Goal: Task Accomplishment & Management: Manage account settings

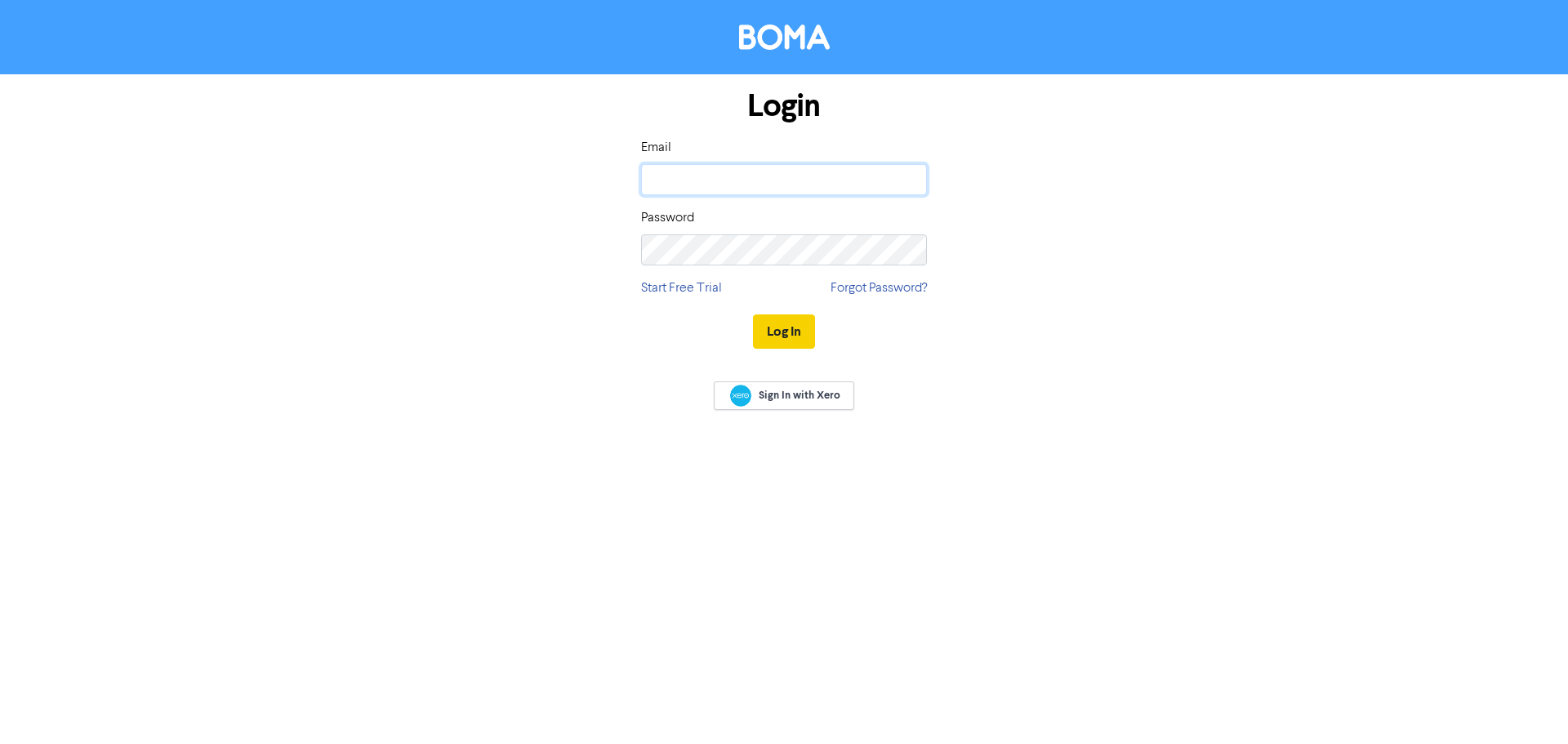
type input "[PERSON_NAME][EMAIL_ADDRESS][PERSON_NAME][DOMAIN_NAME]"
click at [783, 334] on button "Log In" at bounding box center [784, 332] width 62 height 35
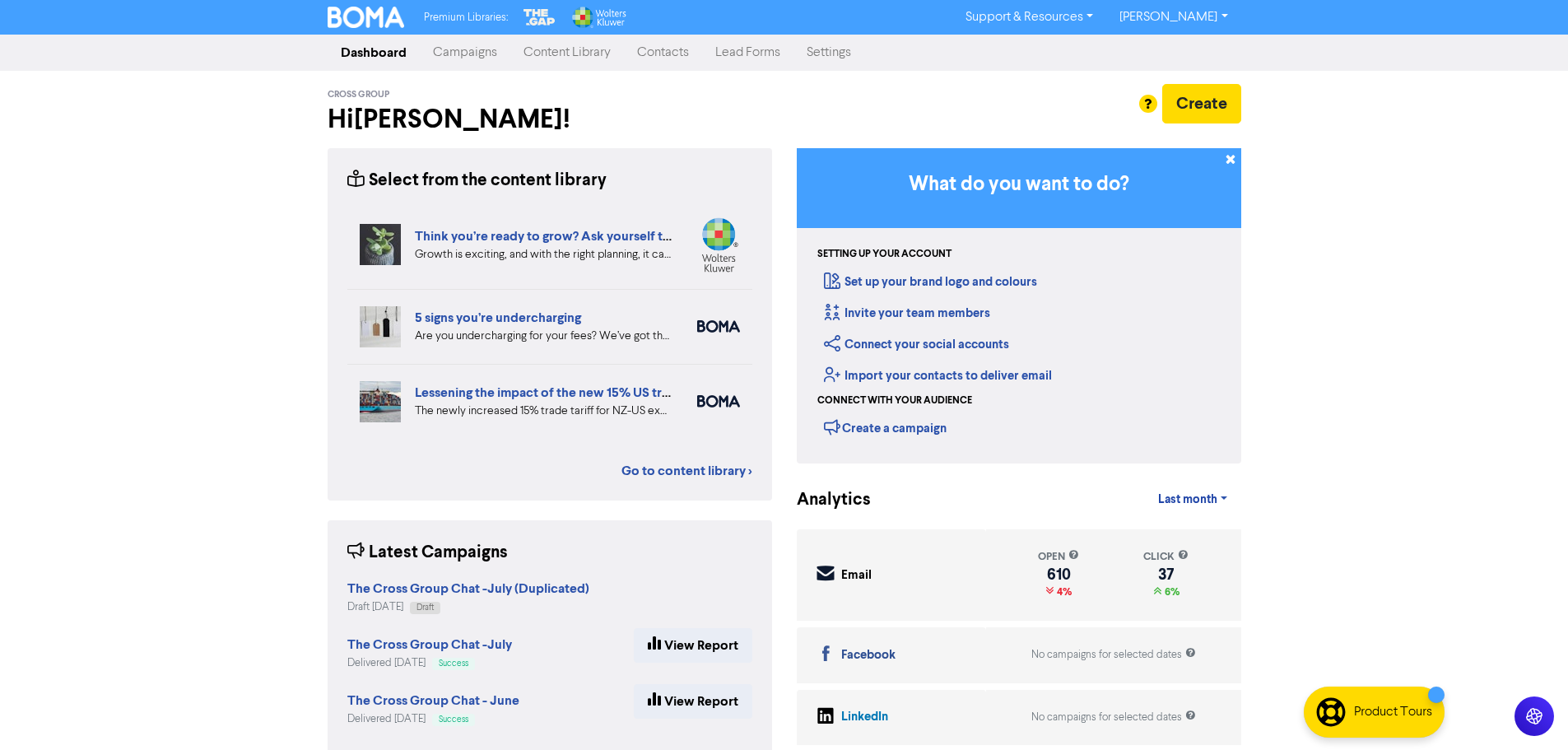
click at [664, 49] on link "Contacts" at bounding box center [662, 52] width 78 height 33
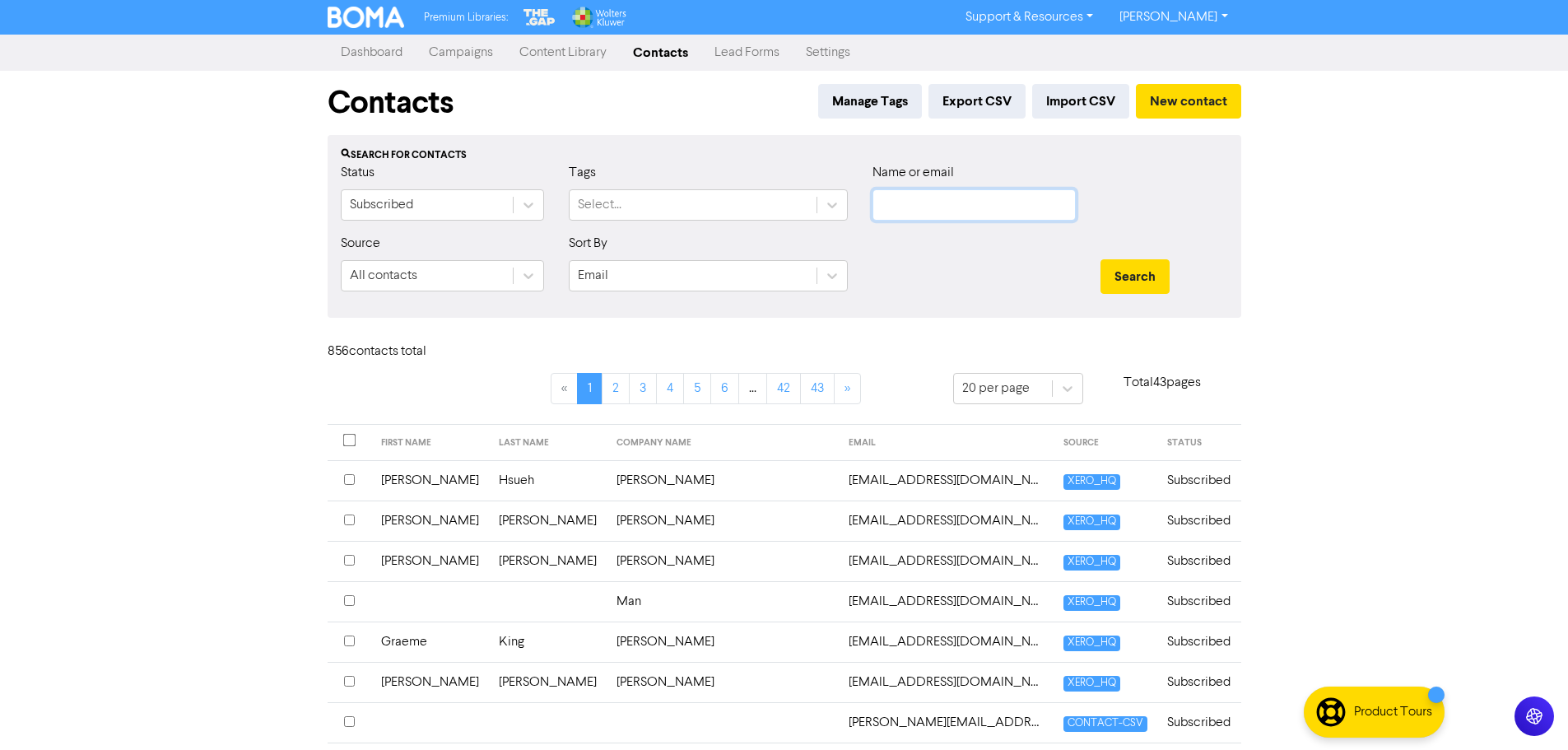
click at [915, 198] on input "text" at bounding box center [974, 205] width 203 height 31
click at [1101, 260] on button "Search" at bounding box center [1135, 277] width 69 height 35
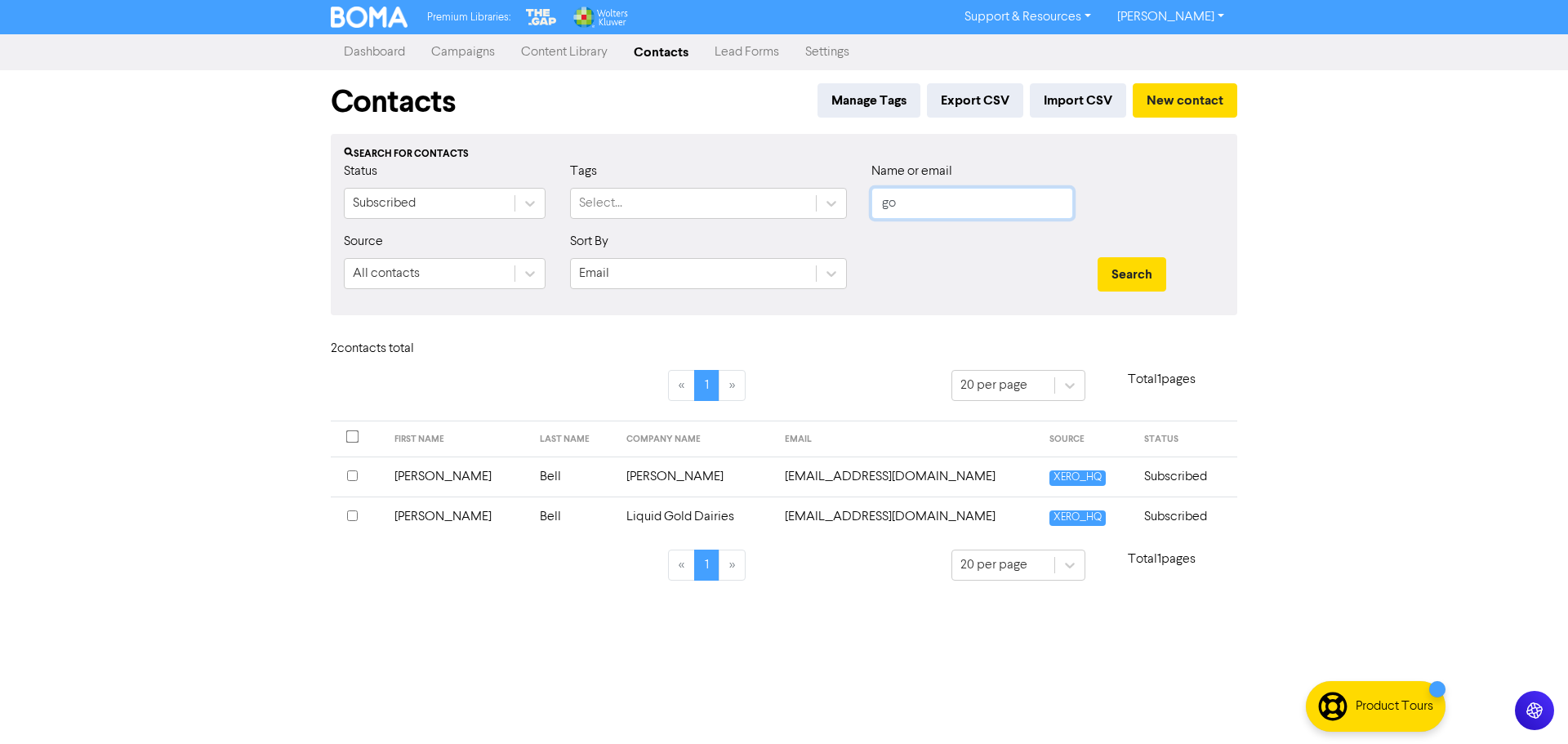
type input "g"
type input "hutch"
click at [1098, 257] on button "Search" at bounding box center [1132, 275] width 68 height 35
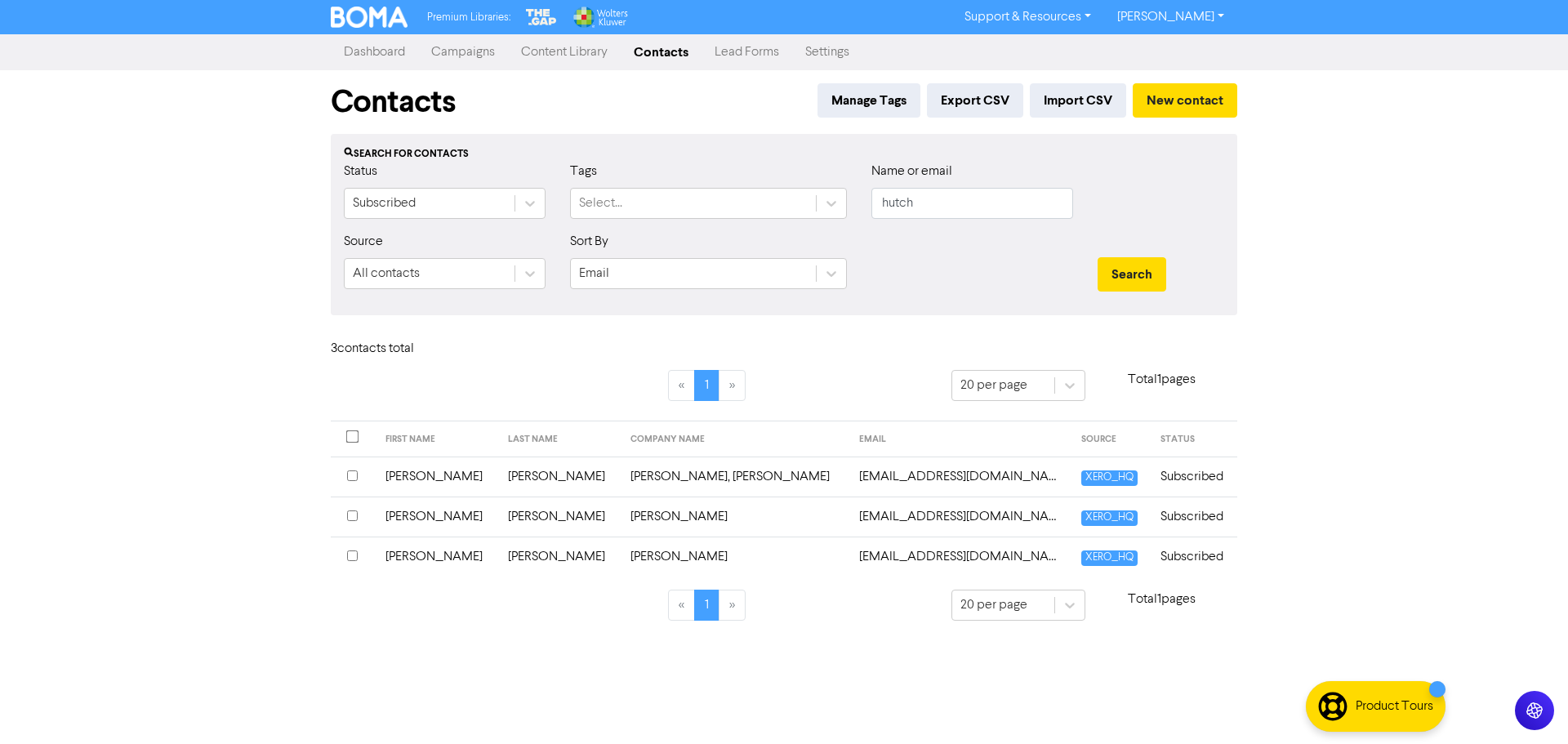
click at [354, 477] on input "checkbox" at bounding box center [352, 476] width 11 height 11
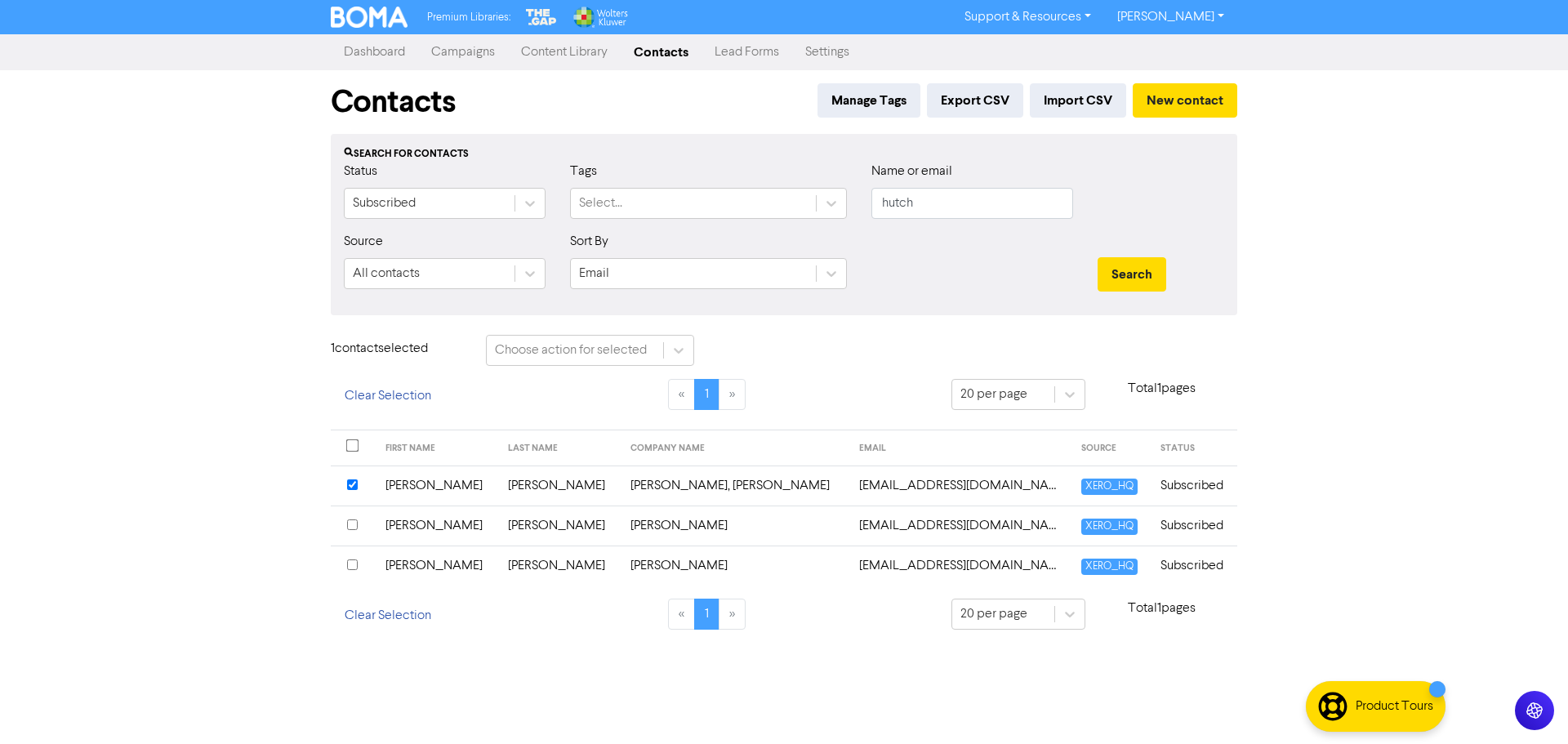
click at [351, 525] on input "checkbox" at bounding box center [352, 525] width 11 height 11
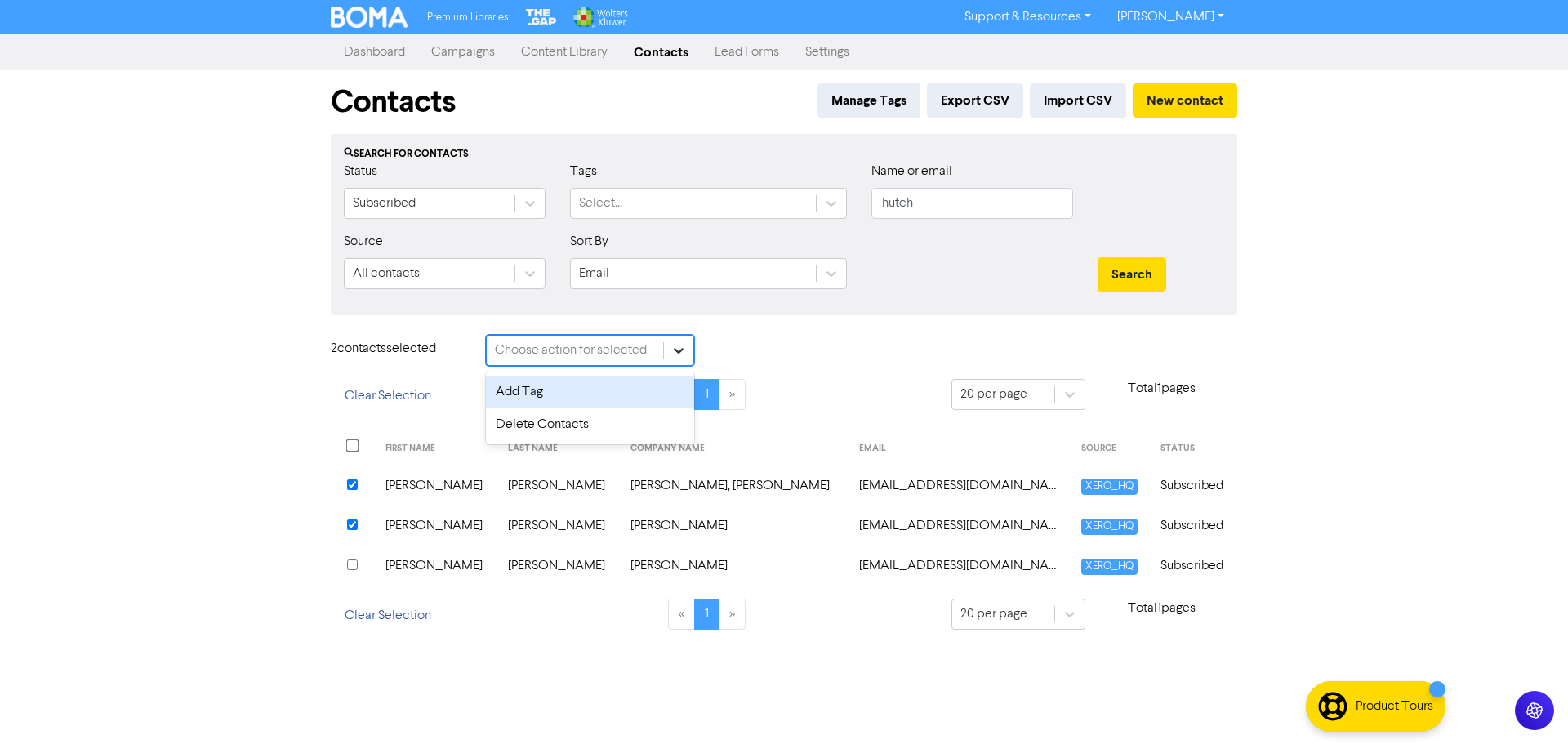
click at [685, 343] on icon at bounding box center [679, 351] width 16 height 16
click at [308, 388] on div "Premium Libraries: Support & Resources Video Tutorials FAQ & Guides Marketing E…" at bounding box center [784, 372] width 1568 height 744
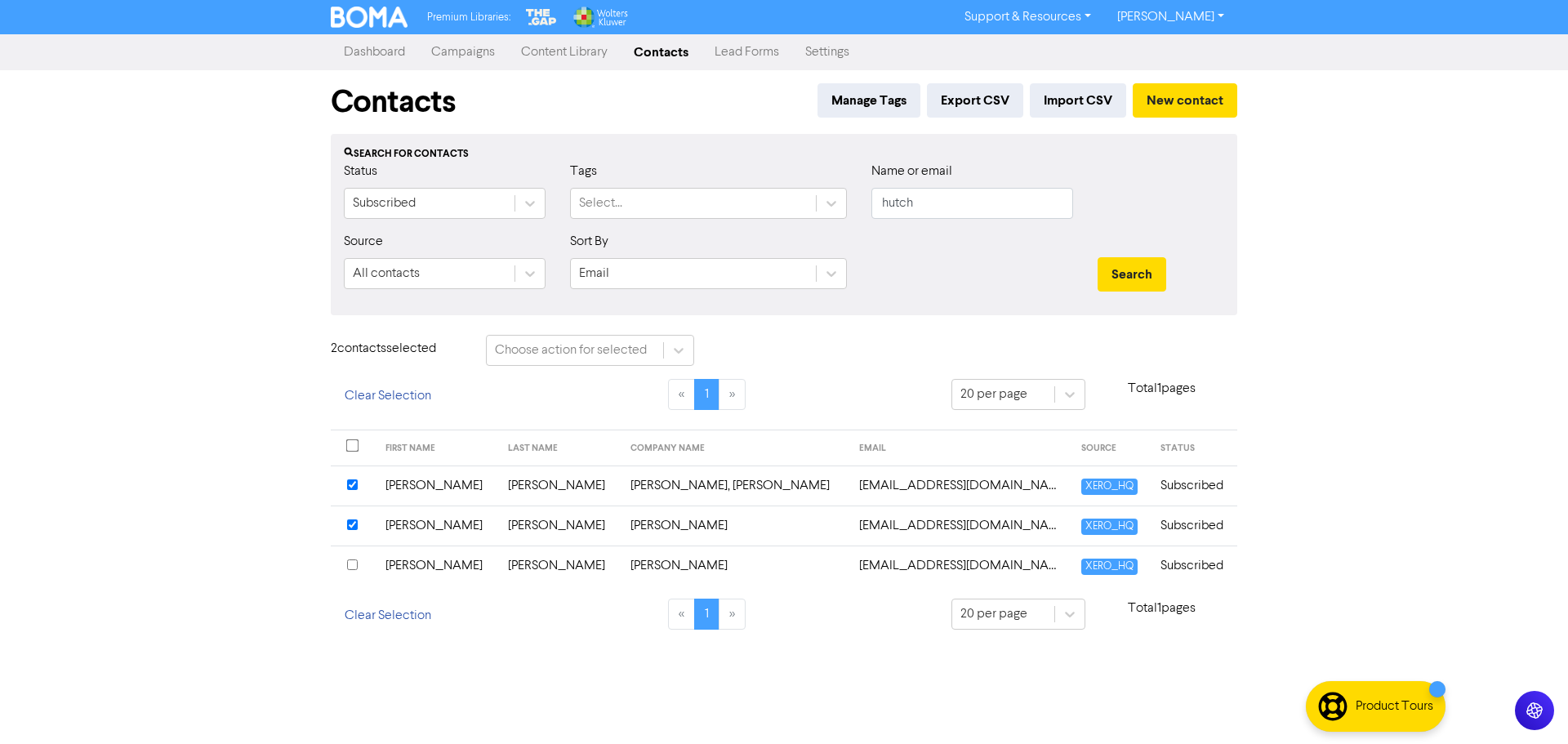
click at [1162, 523] on td "Subscribed" at bounding box center [1194, 526] width 87 height 40
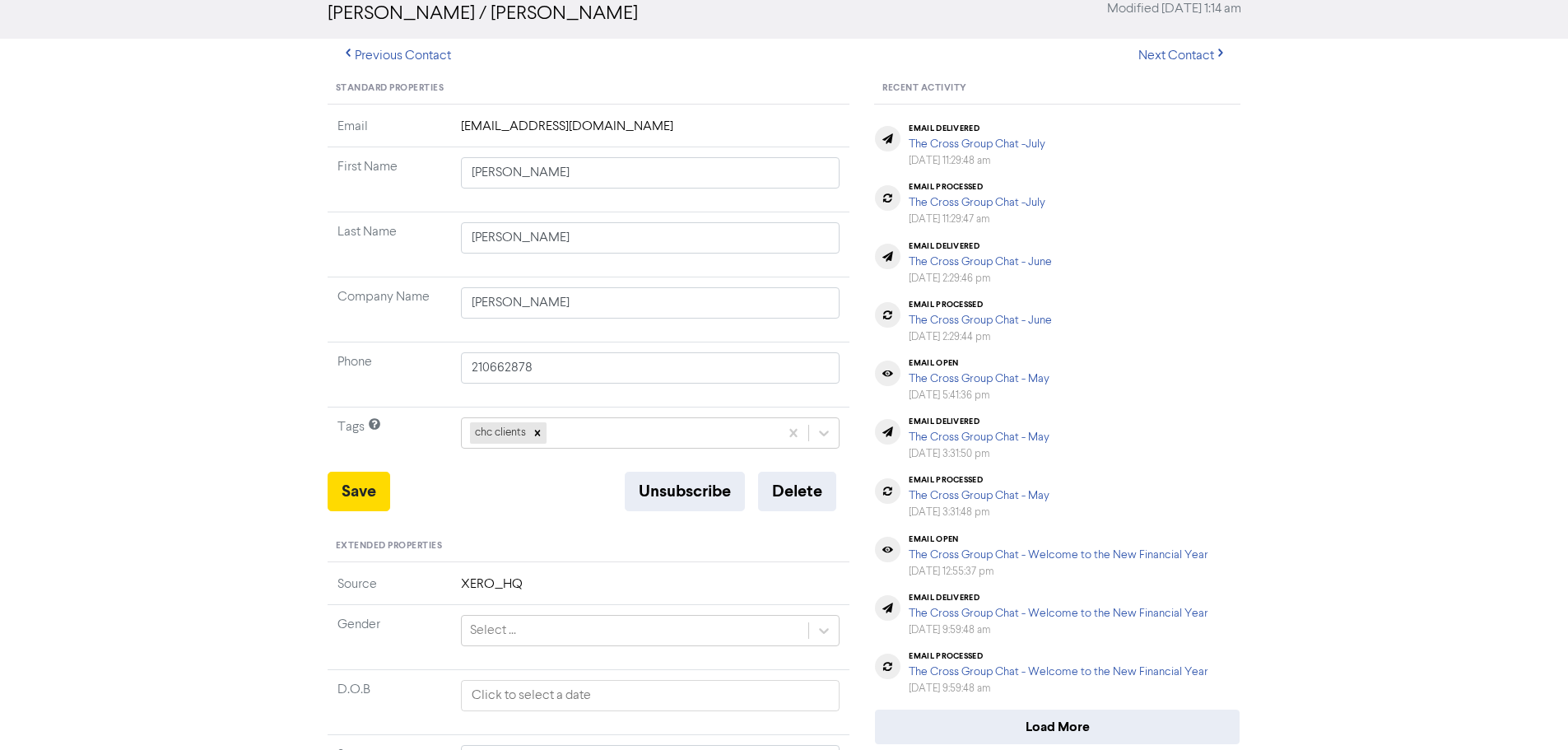
scroll to position [411, 0]
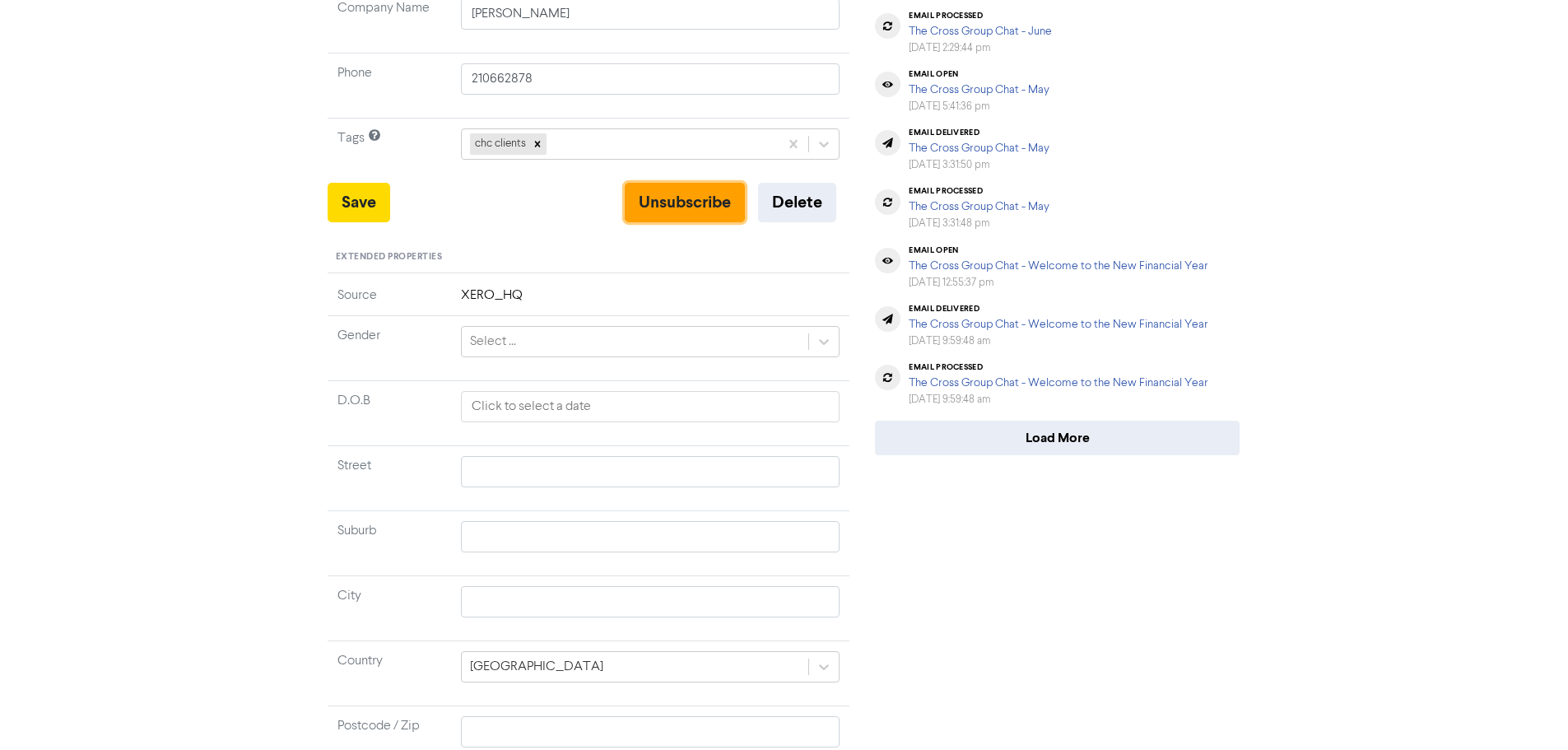
click at [676, 194] on button "Unsubscribe" at bounding box center [684, 202] width 120 height 40
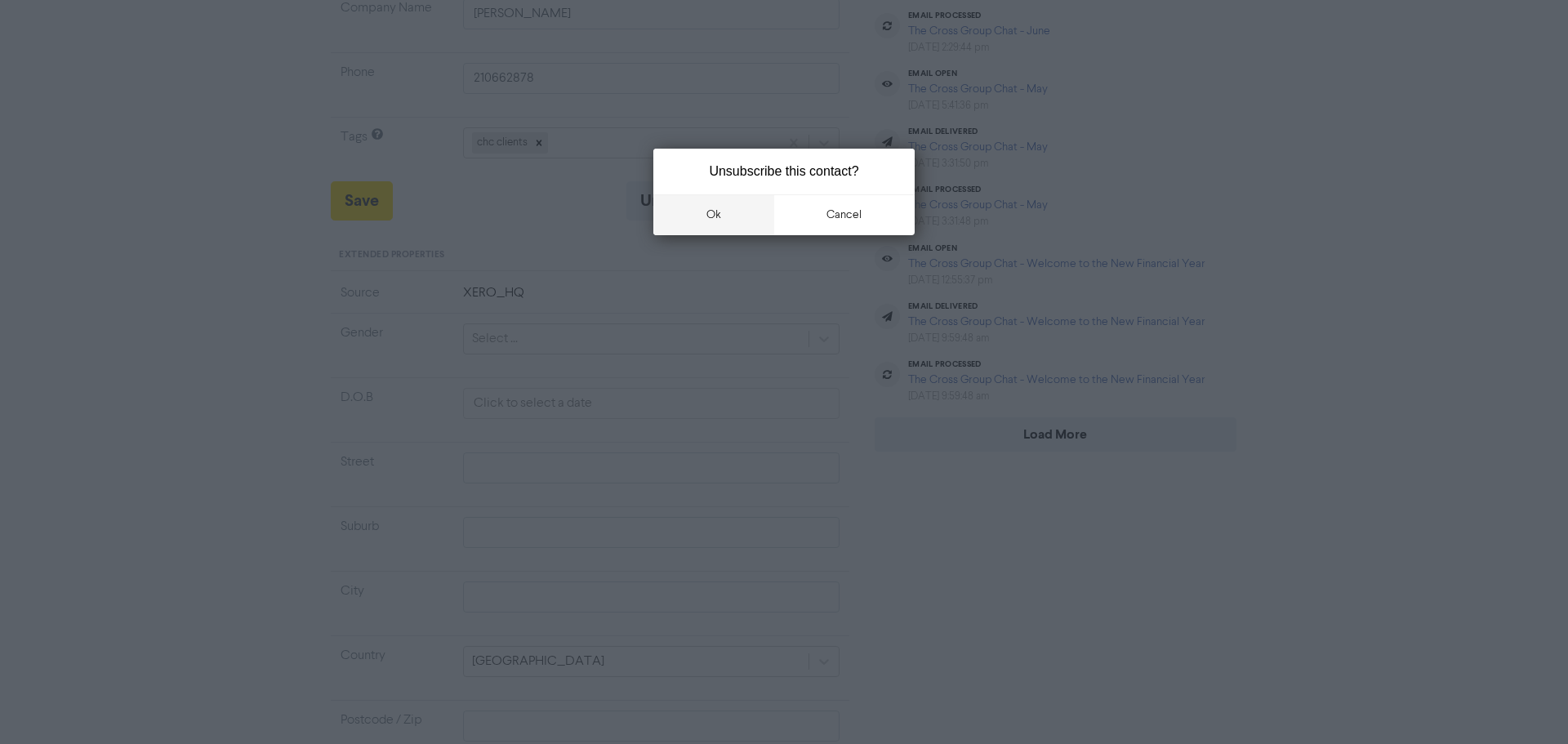
click at [702, 215] on button "ok" at bounding box center [714, 215] width 120 height 41
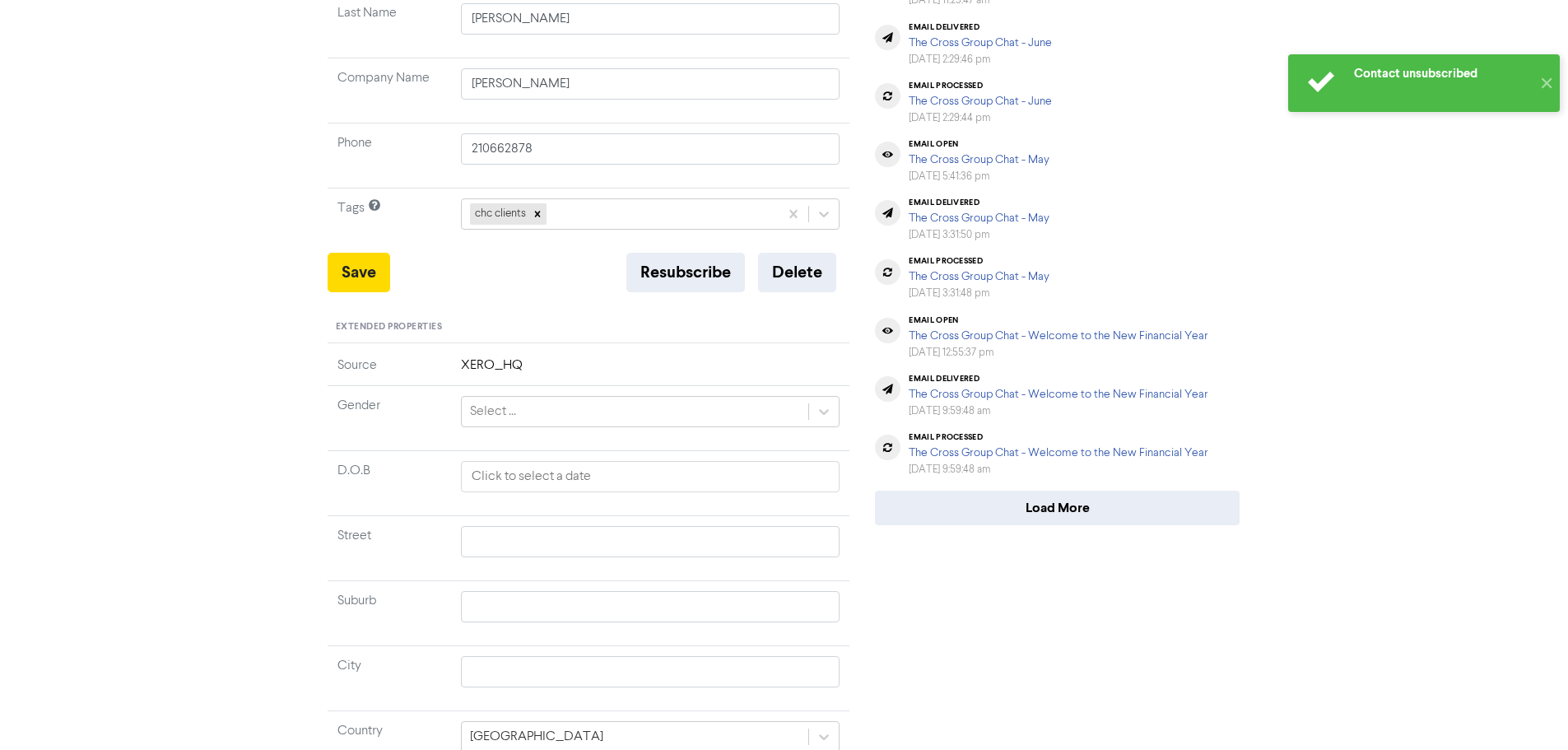
scroll to position [0, 0]
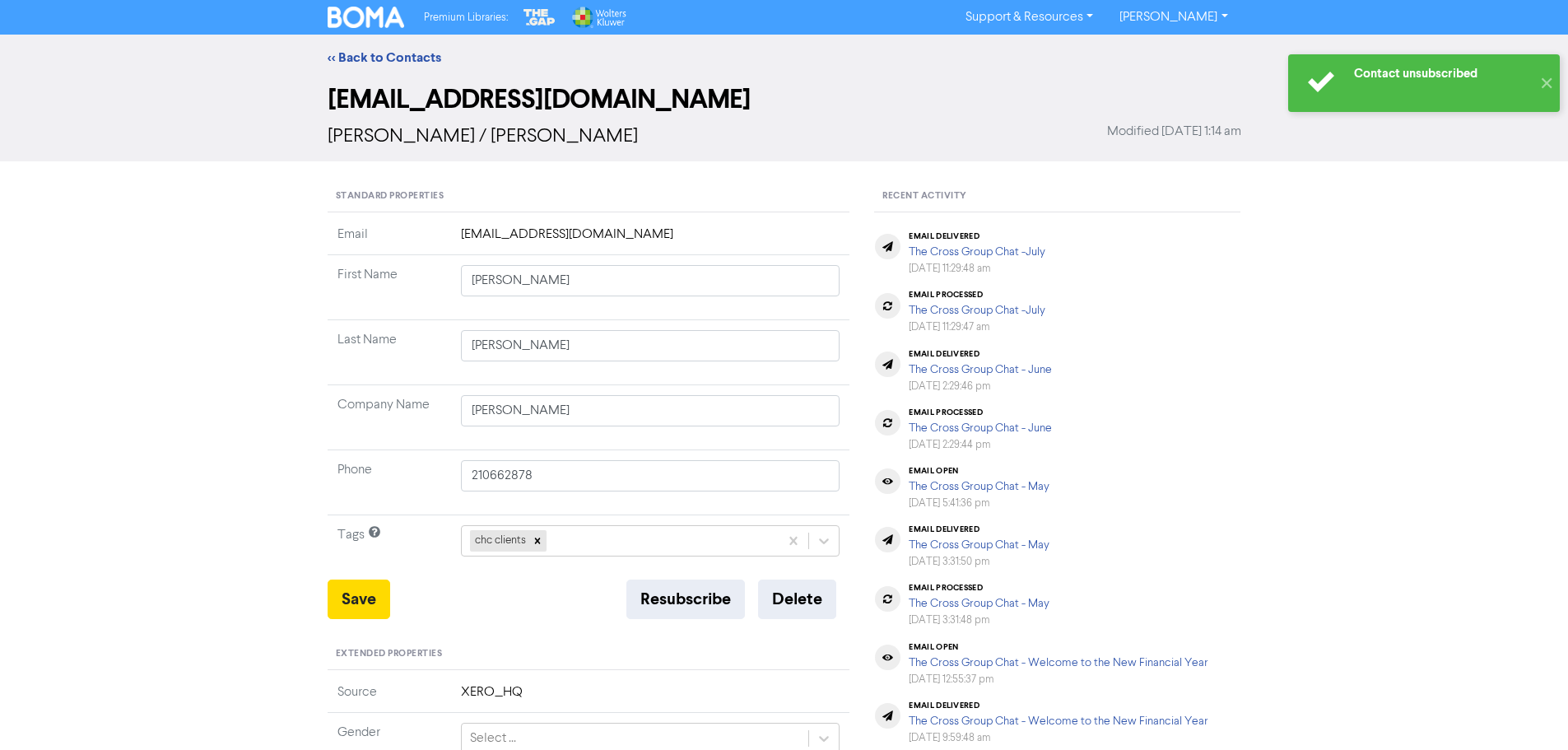
click at [353, 49] on div "<< Back to Contacts" at bounding box center [784, 57] width 938 height 19
click at [356, 62] on link "<< Back to Contacts" at bounding box center [384, 58] width 114 height 17
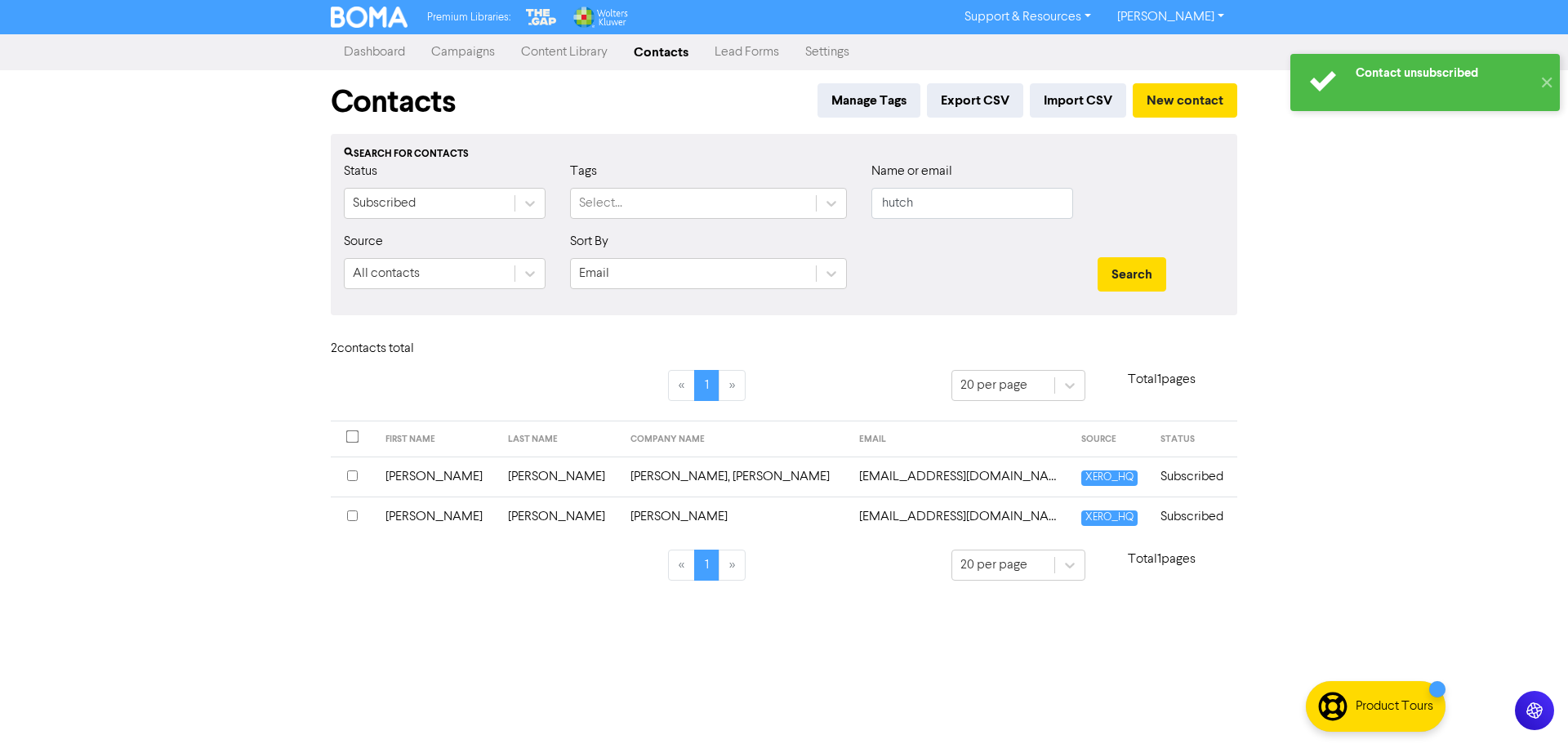
click at [1159, 479] on td "Subscribed" at bounding box center [1194, 477] width 87 height 40
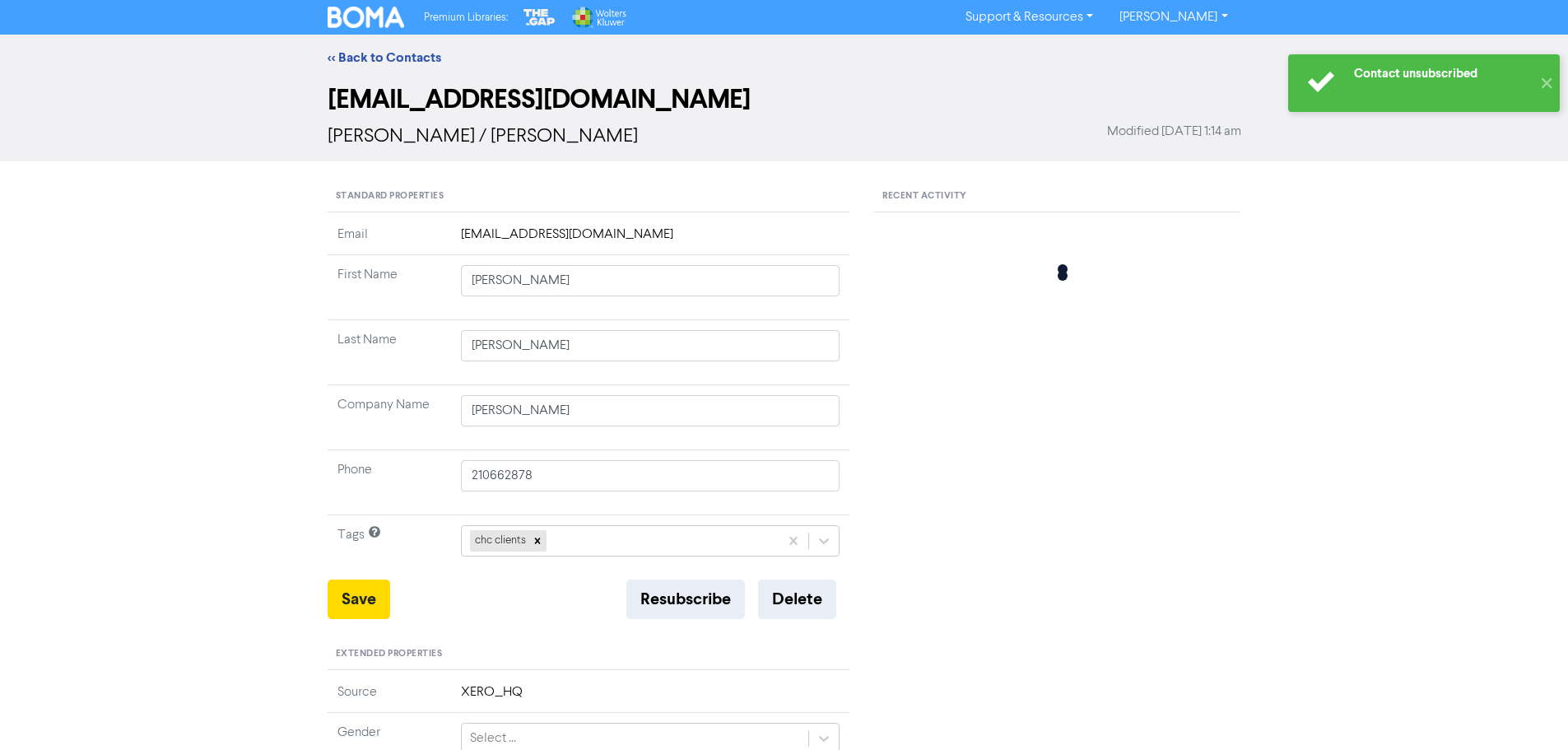
type input "[PERSON_NAME]"
type input "[PERSON_NAME], [PERSON_NAME]"
type input "0274 537 136"
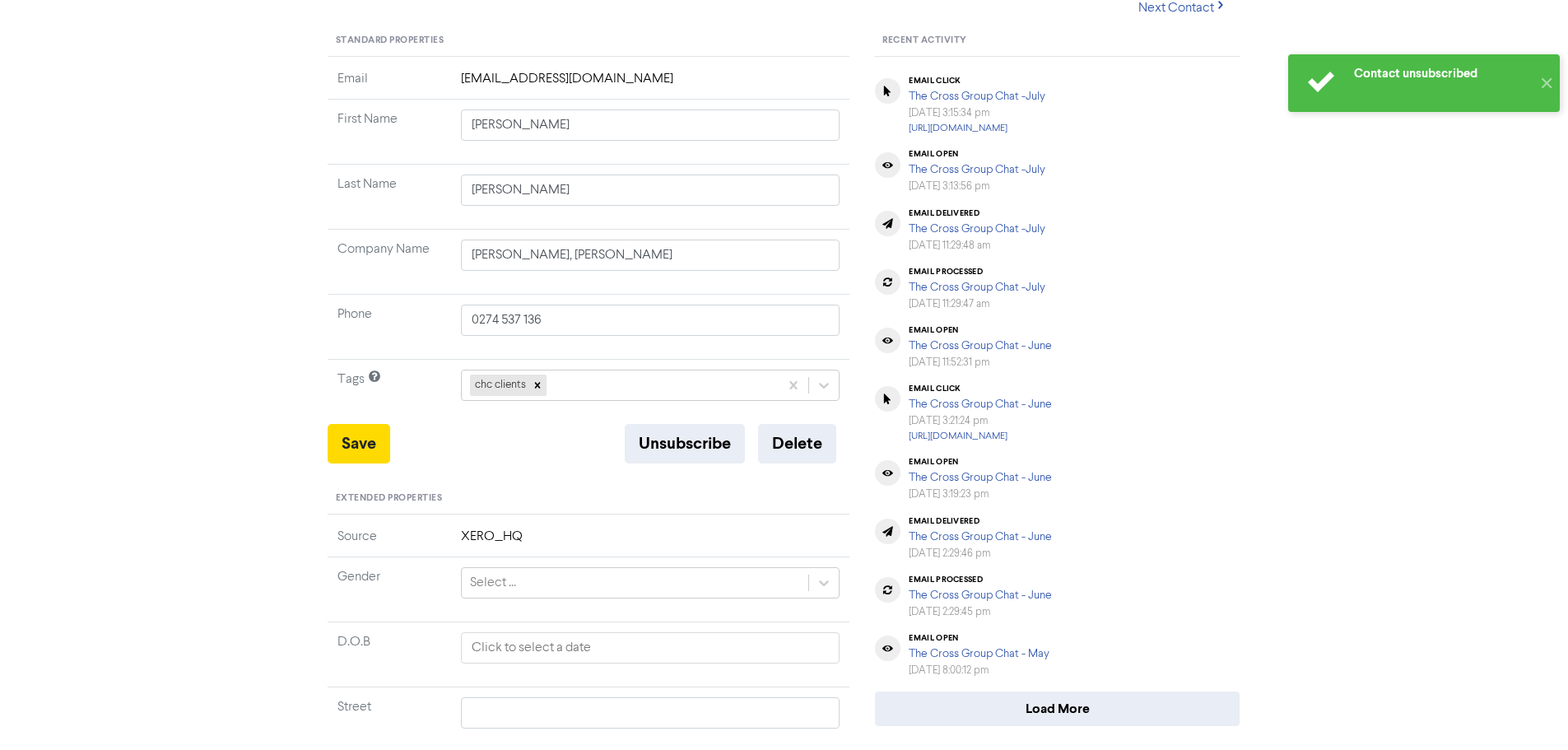
scroll to position [247, 0]
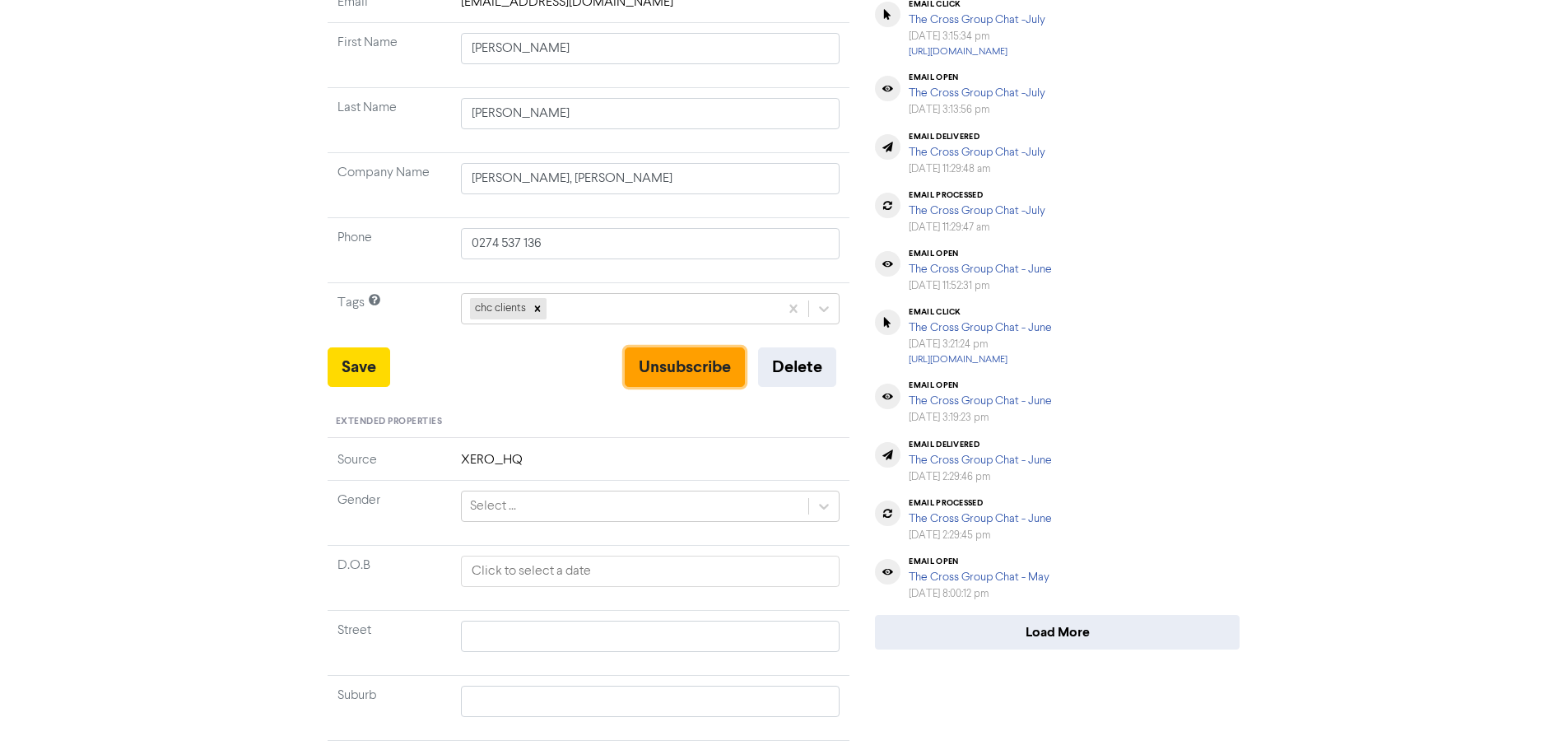
click at [671, 379] on button "Unsubscribe" at bounding box center [684, 367] width 120 height 40
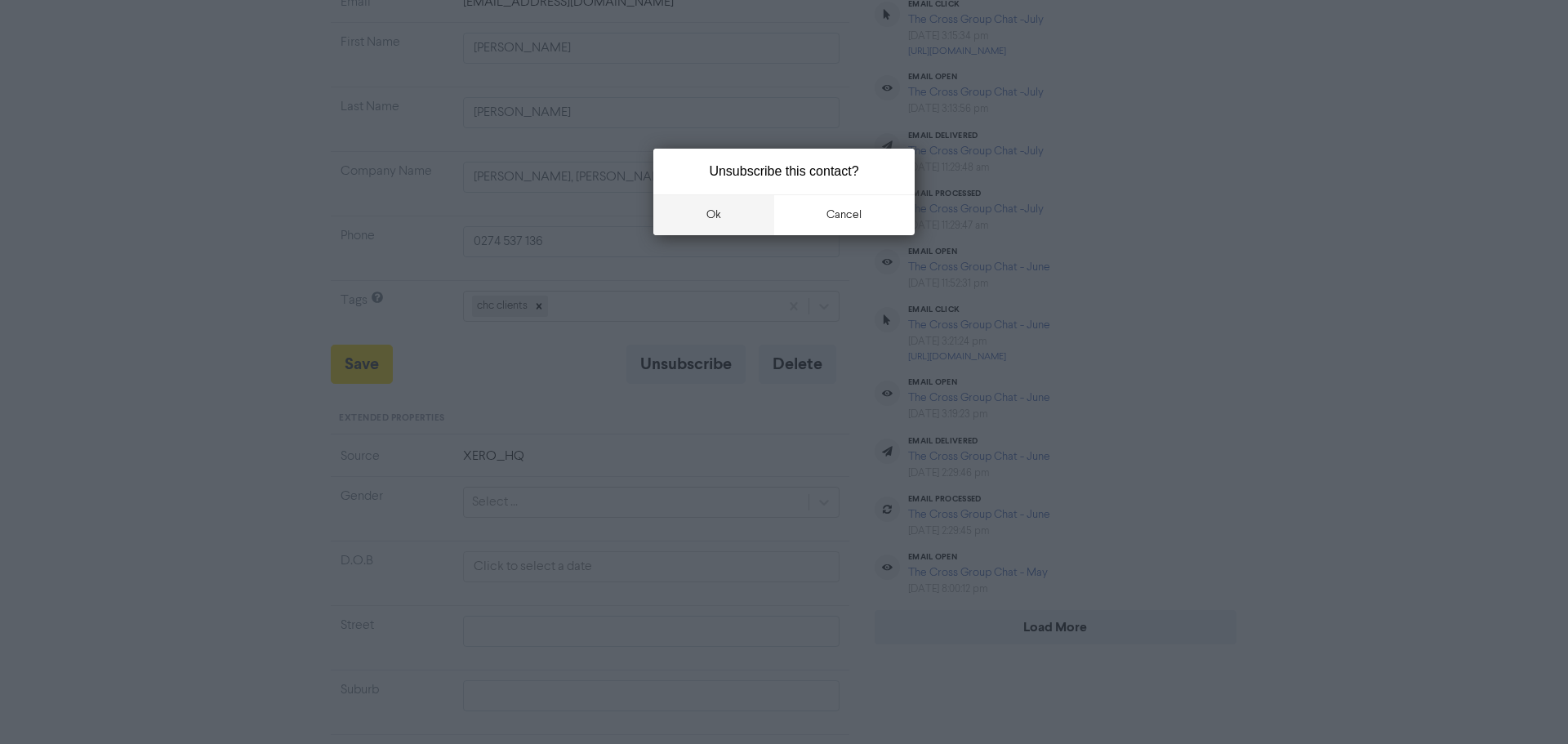
click at [727, 214] on button "ok" at bounding box center [714, 215] width 120 height 41
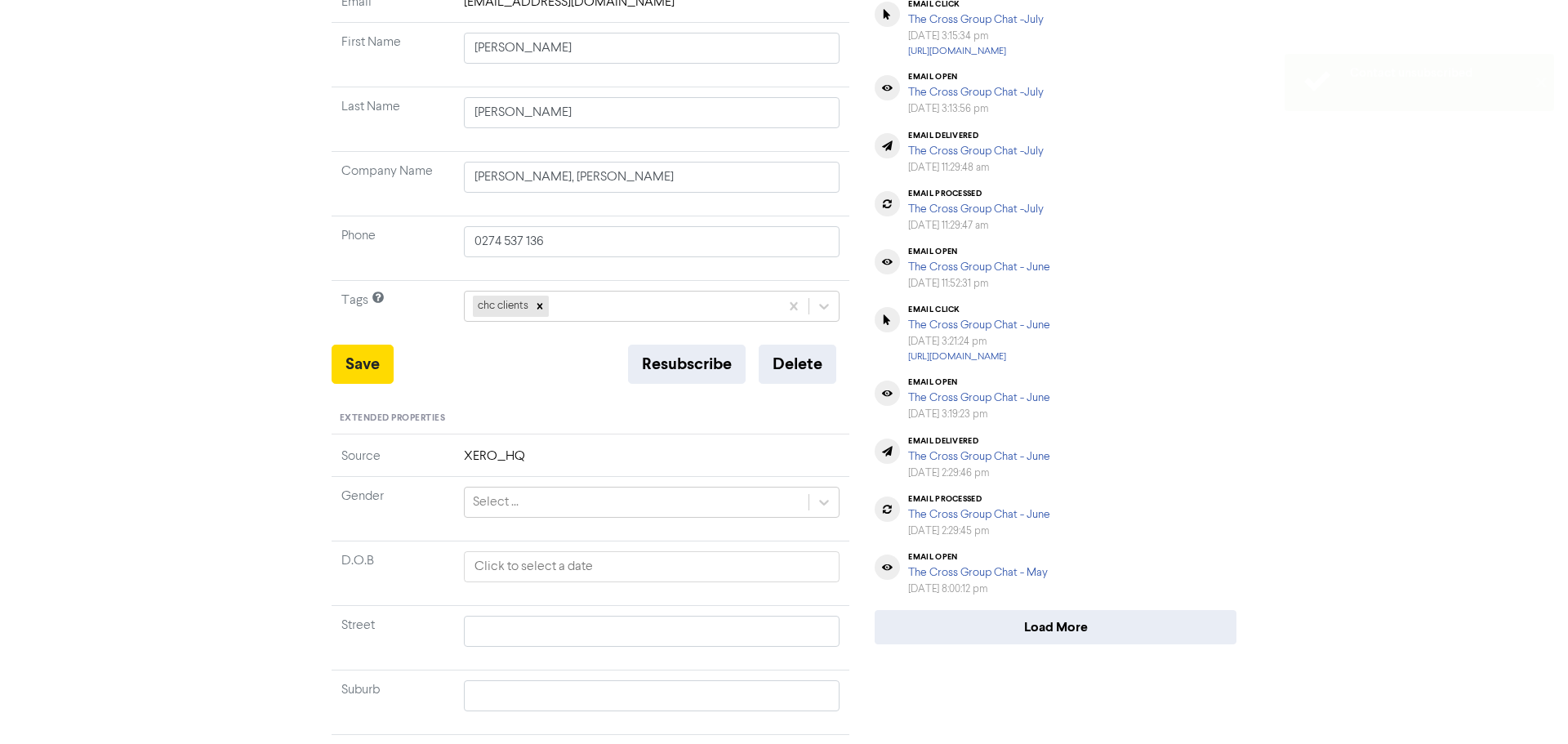
scroll to position [0, 0]
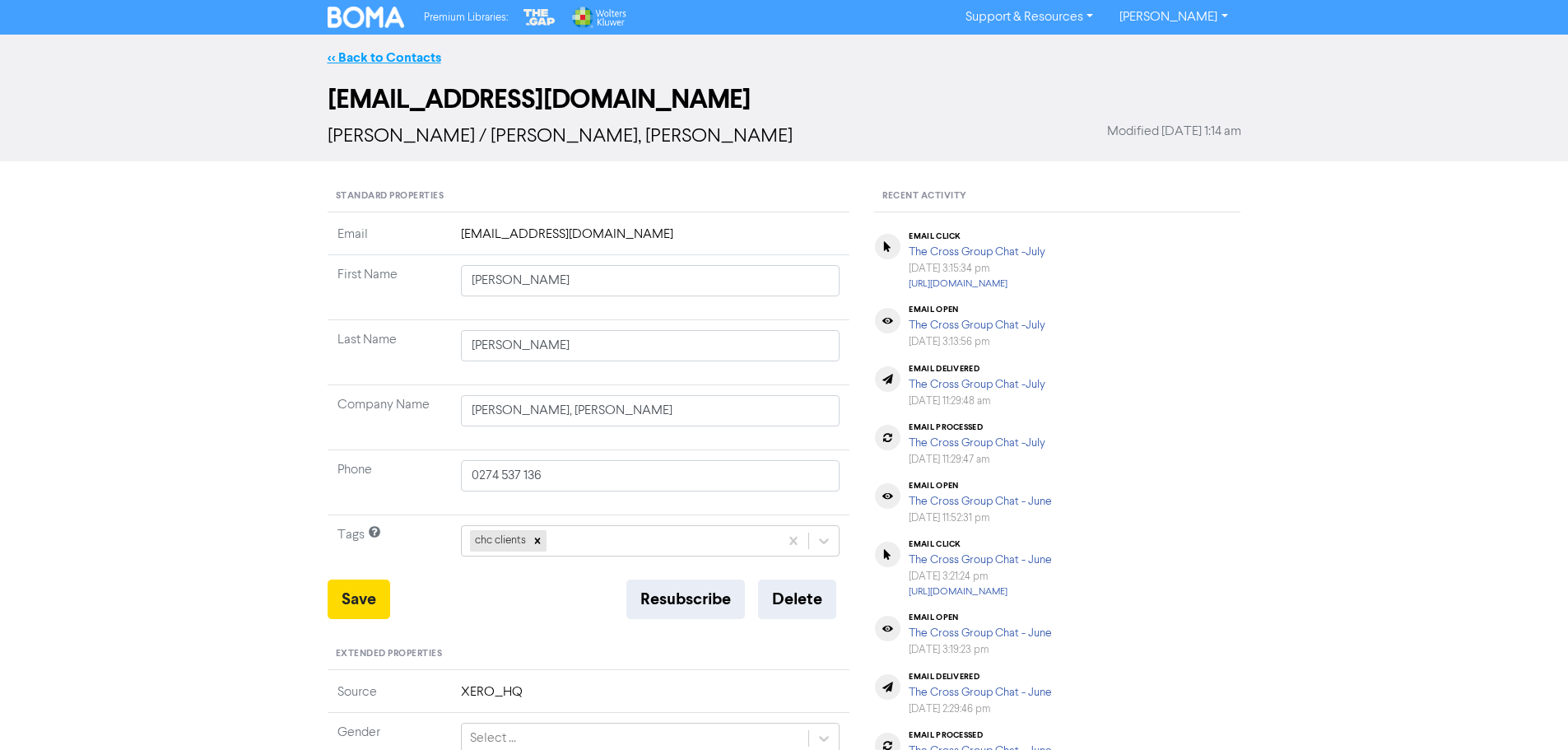
click at [349, 59] on link "<< Back to Contacts" at bounding box center [384, 58] width 114 height 17
